Goal: Task Accomplishment & Management: Manage account settings

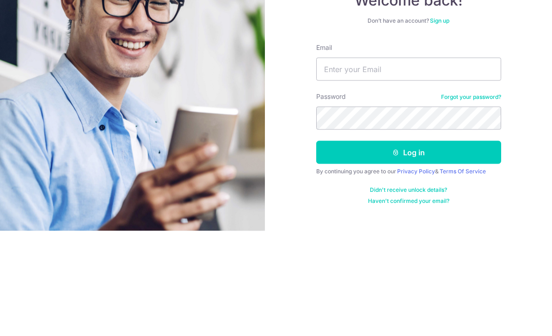
scroll to position [105, 0]
click at [408, 246] on button "Log in" at bounding box center [408, 257] width 185 height 23
type input "Markkenand,ax@g"
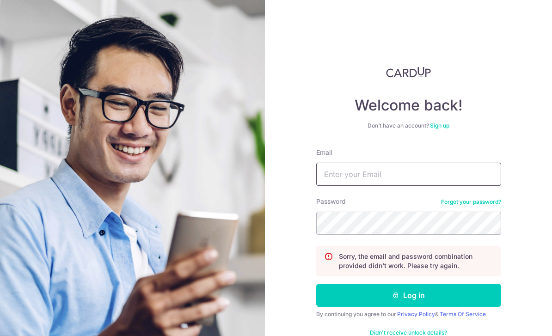
click at [407, 173] on input "Email" at bounding box center [408, 174] width 185 height 23
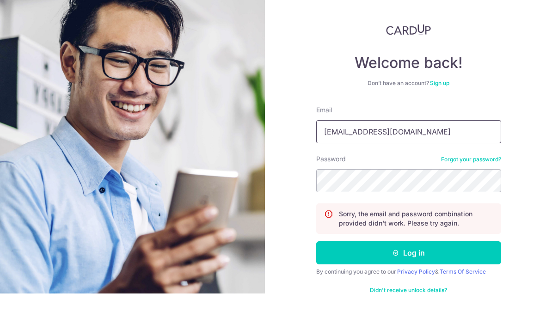
type input "Markkenandmax@gmail.com"
click at [520, 88] on div "Welcome back! Don’t have an account? Sign up Email Markkenandmax@gmail.com Pass…" at bounding box center [408, 168] width 287 height 336
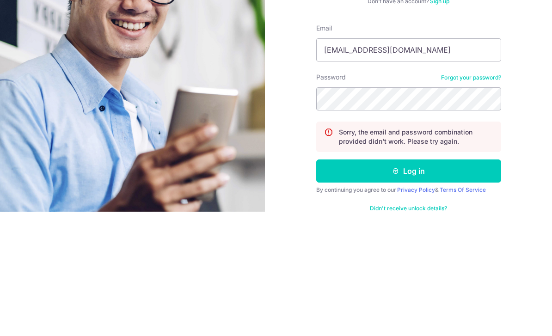
click at [443, 284] on button "Log in" at bounding box center [408, 295] width 185 height 23
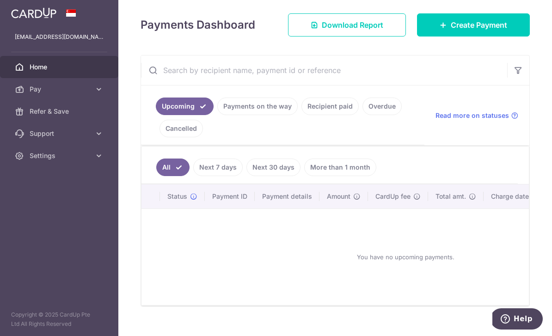
click at [217, 115] on link "Payments on the way" at bounding box center [257, 107] width 80 height 18
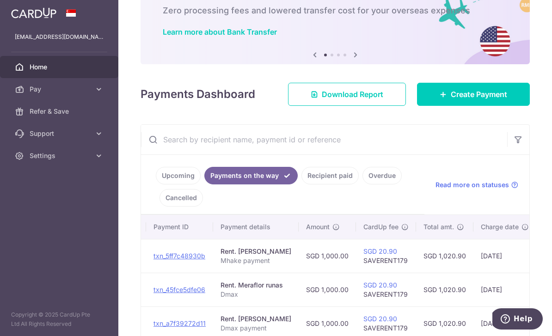
scroll to position [0, 100]
click at [496, 190] on span "Read more on statuses" at bounding box center [473, 184] width 74 height 9
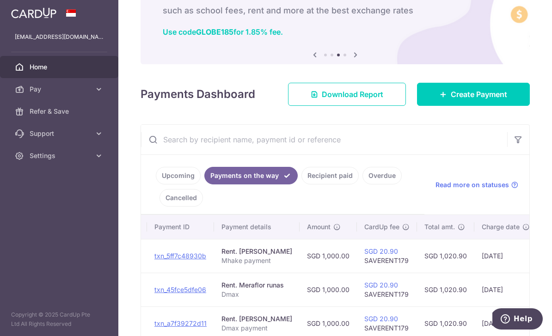
click at [362, 184] on link "Overdue" at bounding box center [381, 176] width 39 height 18
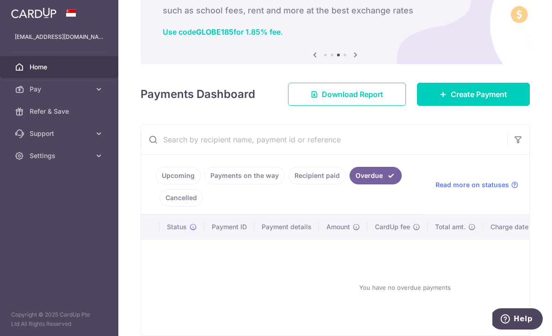
click at [203, 207] on link "Cancelled" at bounding box center [180, 198] width 43 height 18
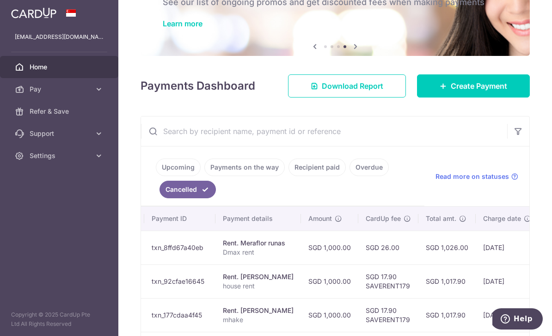
scroll to position [52, 0]
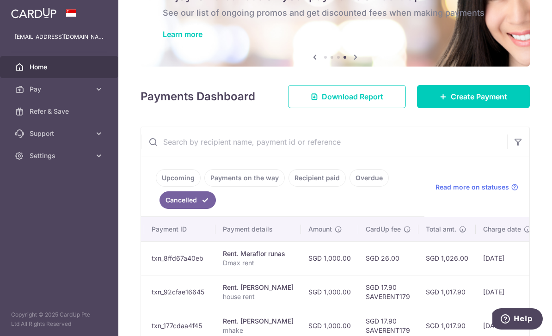
click at [350, 187] on link "Overdue" at bounding box center [369, 178] width 39 height 18
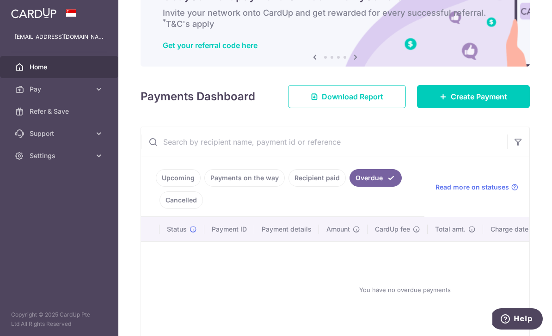
click at [288, 187] on link "Recipient paid" at bounding box center [316, 178] width 57 height 18
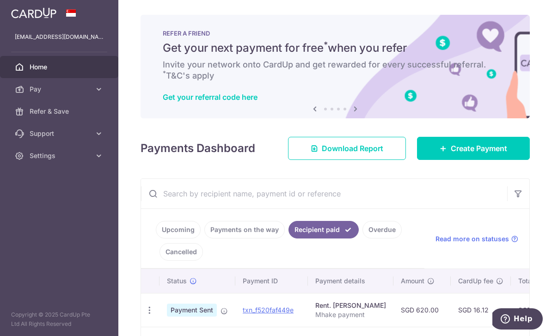
scroll to position [0, 0]
click at [204, 239] on link "Payments on the way" at bounding box center [244, 230] width 80 height 18
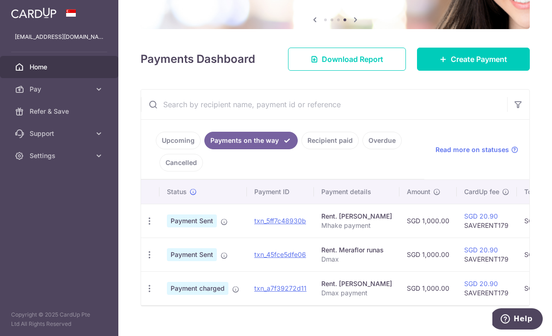
scroll to position [89, 0]
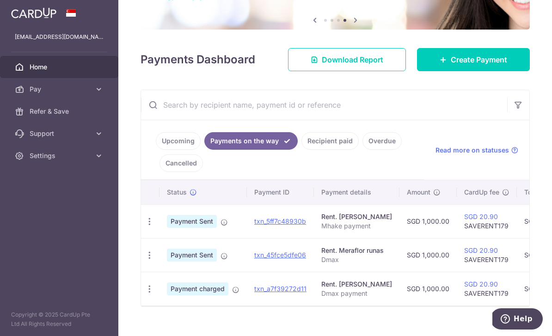
click at [301, 150] on link "Recipient paid" at bounding box center [329, 141] width 57 height 18
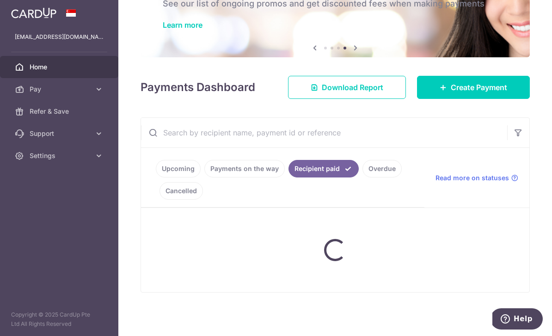
scroll to position [54, 0]
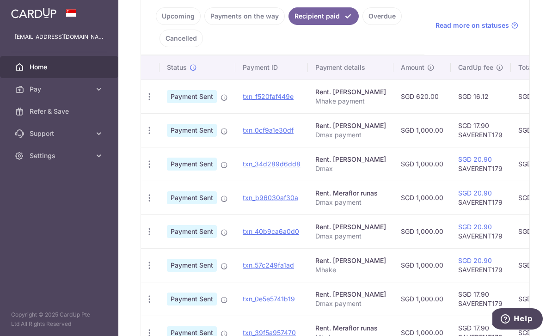
click at [362, 25] on link "Overdue" at bounding box center [381, 16] width 39 height 18
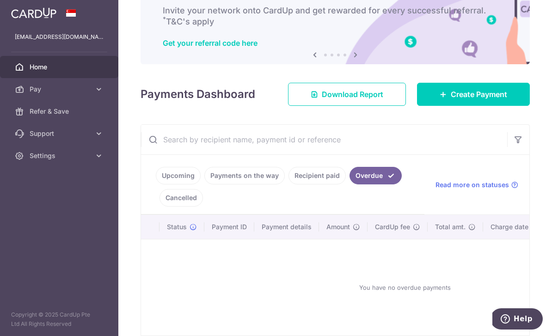
click at [156, 184] on link "Upcoming" at bounding box center [178, 176] width 45 height 18
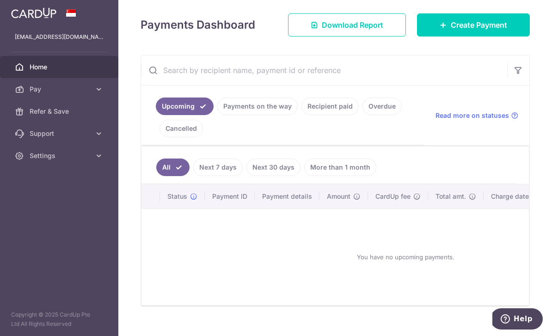
click at [217, 115] on link "Payments on the way" at bounding box center [257, 107] width 80 height 18
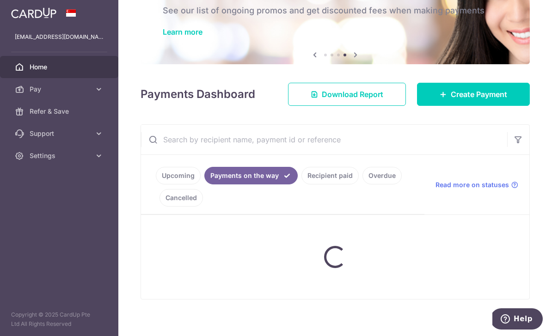
click at [141, 106] on div "Payments Dashboard Download Report Create Payment" at bounding box center [335, 92] width 389 height 27
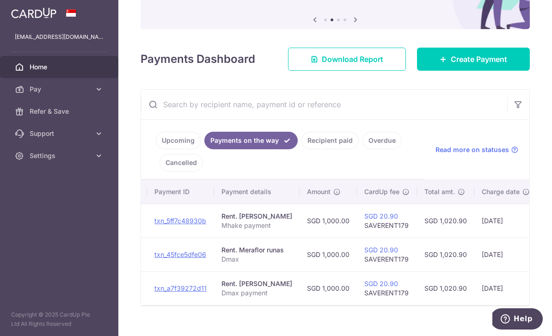
scroll to position [89, 0]
click at [497, 155] on span "Read more on statuses" at bounding box center [473, 150] width 74 height 9
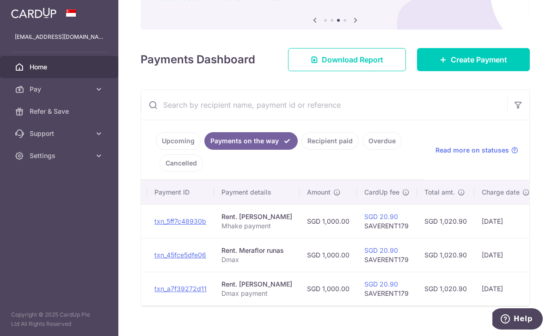
click at [462, 65] on span "Create Payment" at bounding box center [479, 59] width 56 height 11
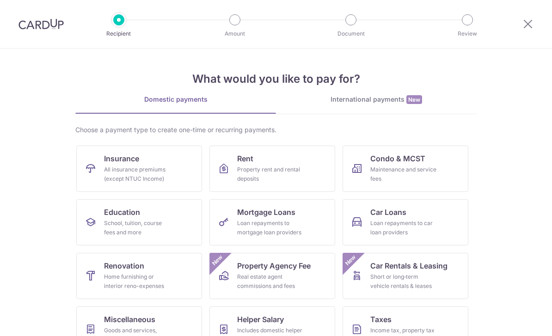
click at [237, 162] on link "Rent Property rent and rental deposits" at bounding box center [272, 169] width 126 height 46
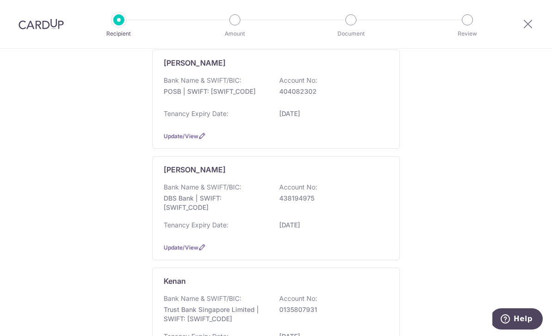
scroll to position [248, 0]
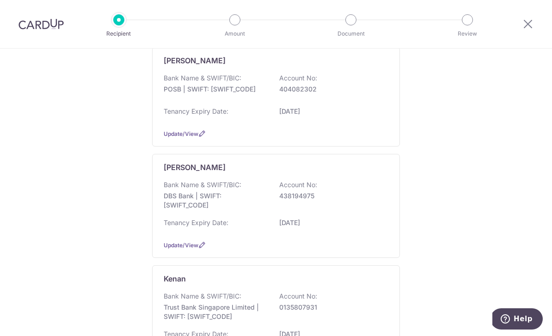
click at [533, 23] on icon at bounding box center [527, 24] width 11 height 12
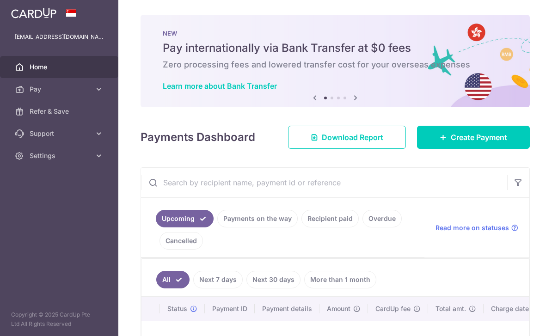
click at [0, 0] on header at bounding box center [0, 0] width 0 height 0
click at [0, 0] on icon "button" at bounding box center [0, 0] width 0 height 0
click at [76, 157] on span "Settings" at bounding box center [60, 155] width 61 height 9
click at [67, 203] on span "Logout" at bounding box center [60, 200] width 61 height 9
